Goal: Task Accomplishment & Management: Complete application form

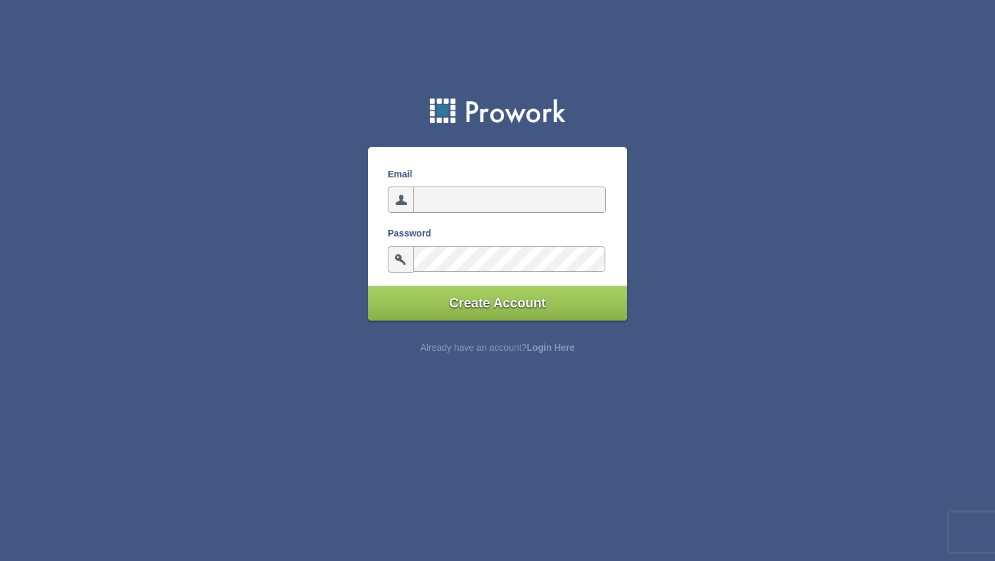
type input "weihong.chia@sitecore.com"
click at [498, 303] on input "Create Account" at bounding box center [497, 303] width 259 height 35
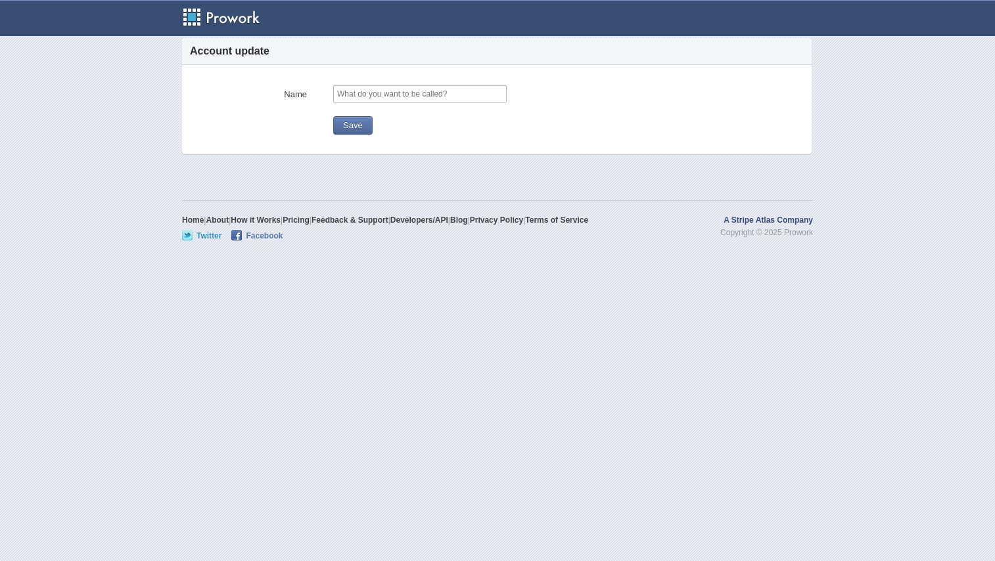
click at [403, 98] on input "text" at bounding box center [419, 94] width 173 height 18
type input "weihong"
click at [357, 131] on button "Save" at bounding box center [352, 125] width 39 height 18
click at [359, 128] on button "Save" at bounding box center [352, 125] width 39 height 18
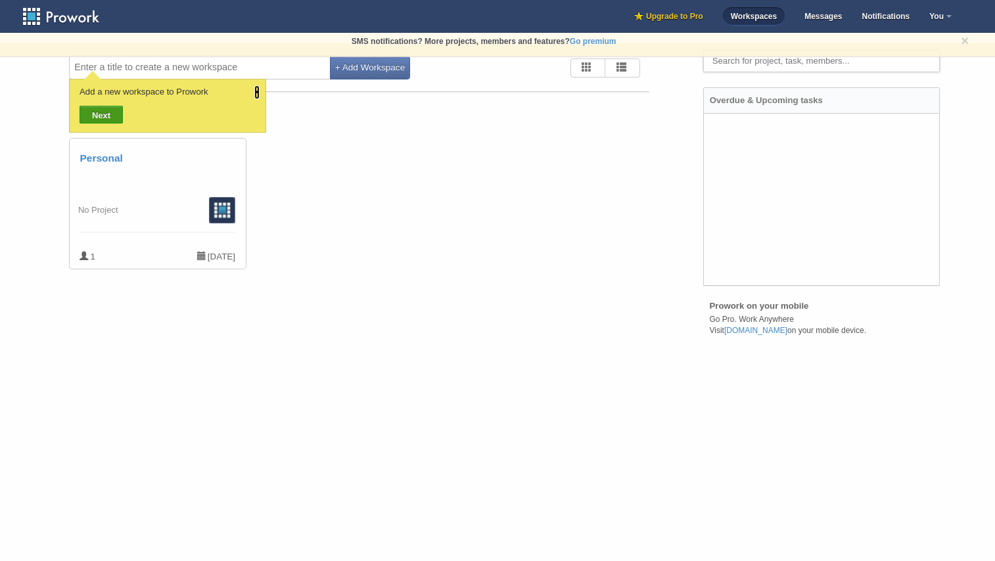
click at [259, 93] on link "×" at bounding box center [256, 92] width 5 height 14
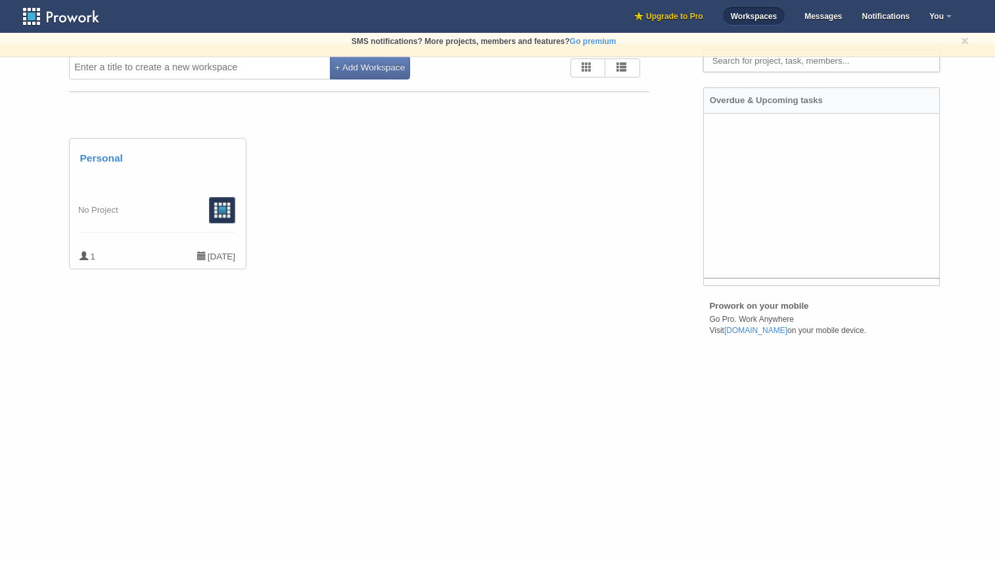
click at [765, 178] on ul at bounding box center [827, 196] width 246 height 164
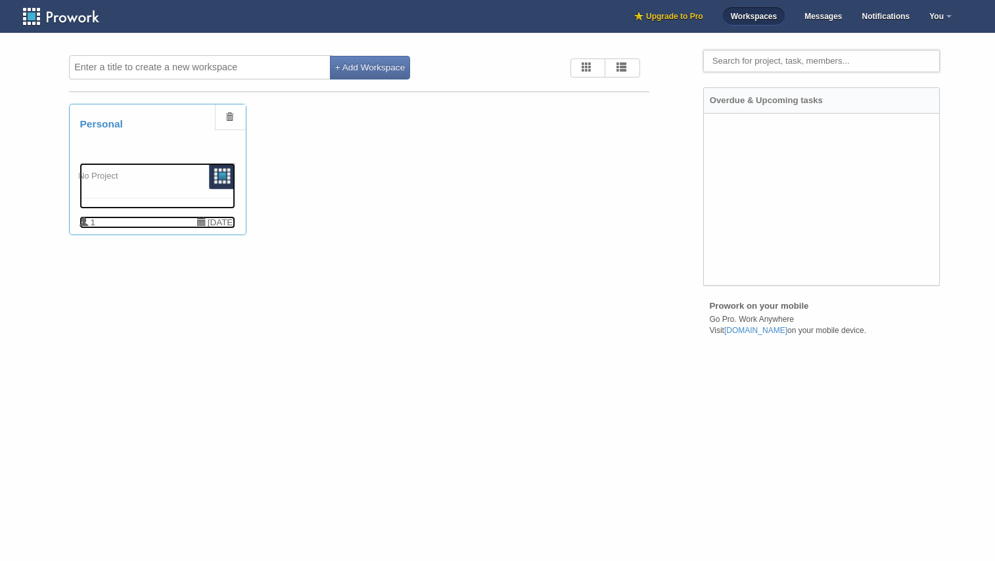
click at [149, 170] on div "No Project" at bounding box center [158, 180] width 156 height 35
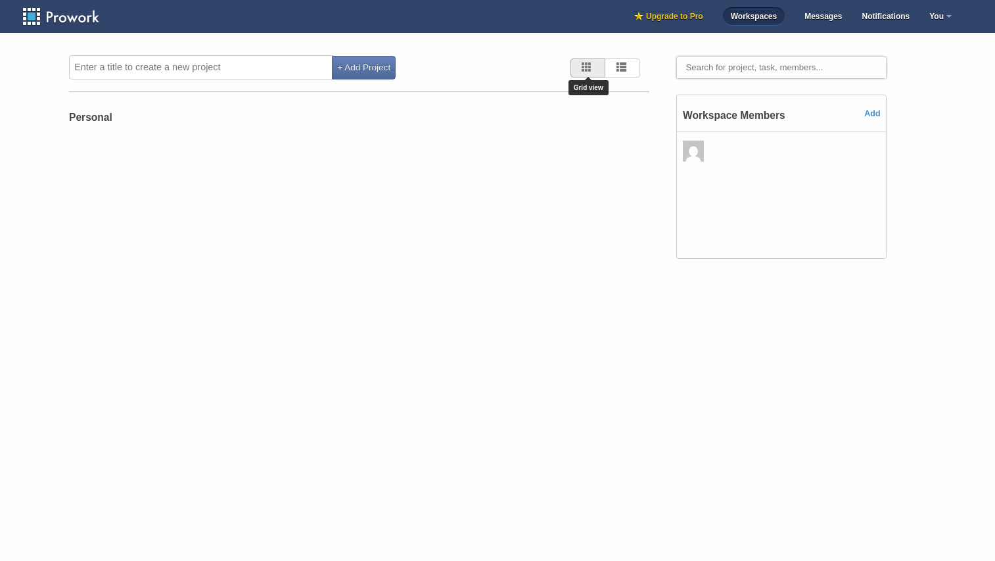
click at [594, 66] on button "button" at bounding box center [587, 67] width 35 height 19
click at [623, 70] on span "button" at bounding box center [621, 67] width 10 height 10
click at [595, 69] on button "button" at bounding box center [587, 67] width 35 height 19
click at [60, 9] on img at bounding box center [69, 17] width 94 height 20
